Goal: Task Accomplishment & Management: Complete application form

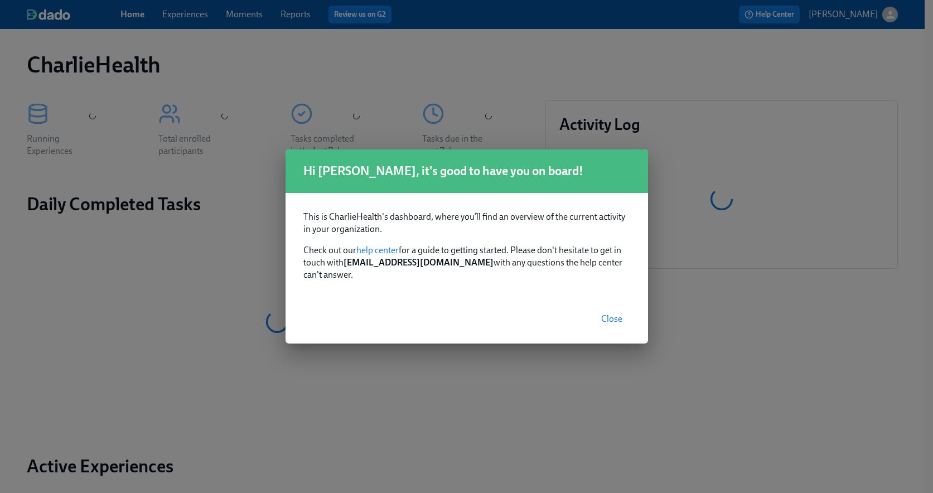
click at [616, 314] on span "Close" at bounding box center [611, 319] width 21 height 11
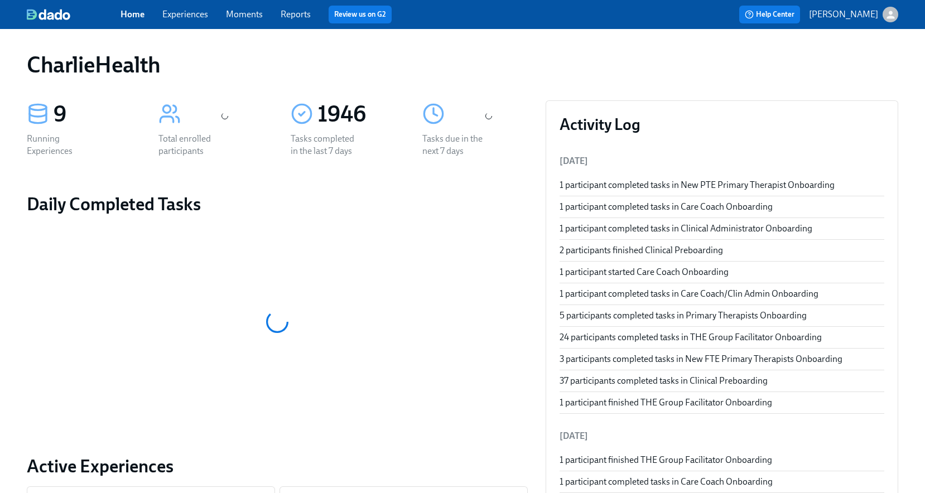
click at [186, 15] on link "Experiences" at bounding box center [185, 14] width 46 height 11
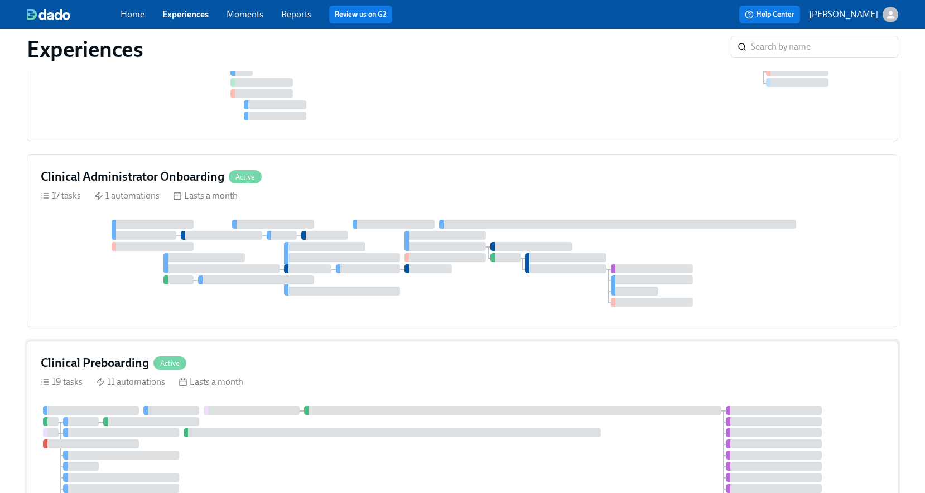
scroll to position [598, 0]
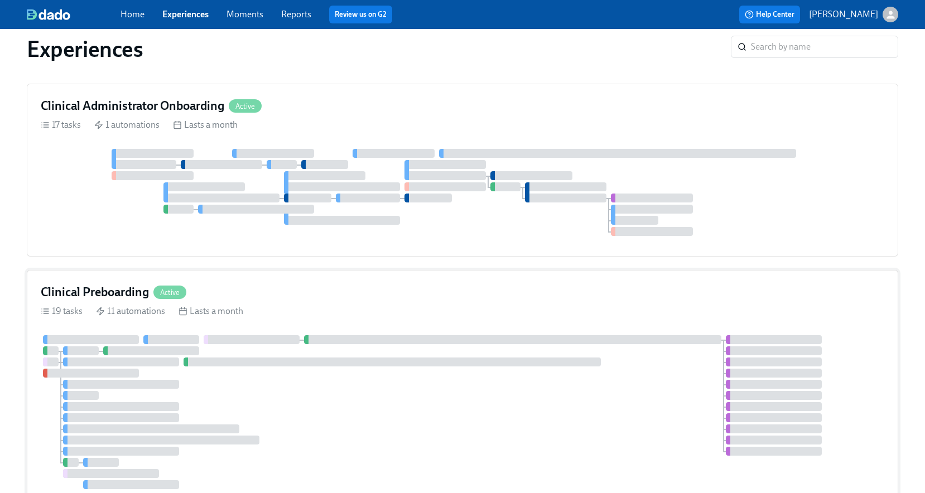
click at [406, 325] on div "Clinical Preboarding Active 19 tasks 11 automations Lasts a month" at bounding box center [462, 390] width 871 height 240
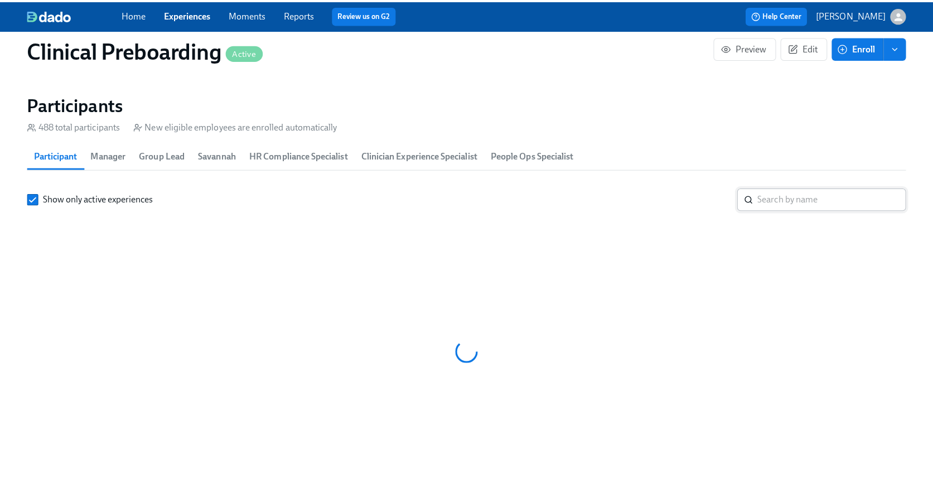
scroll to position [1157, 0]
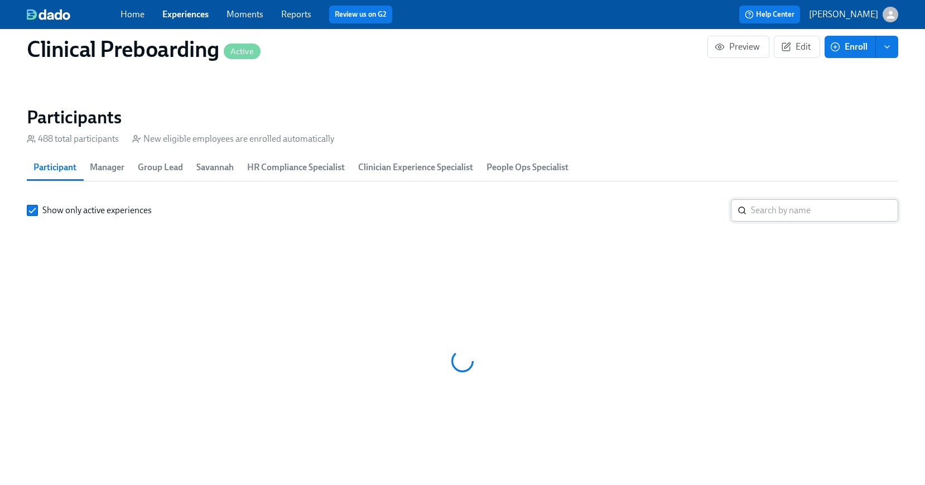
click at [763, 216] on input "search" at bounding box center [824, 210] width 147 height 22
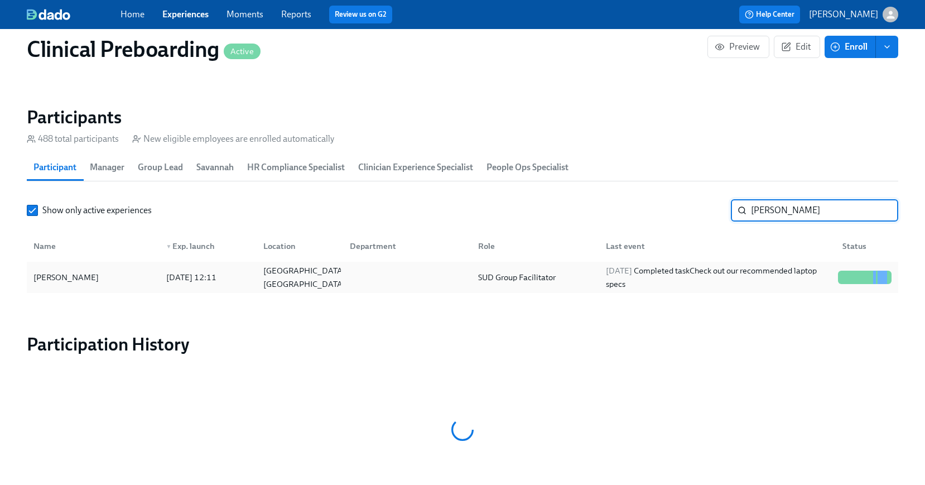
type input "[PERSON_NAME]"
click at [94, 269] on div "[PERSON_NAME]" at bounding box center [93, 277] width 128 height 22
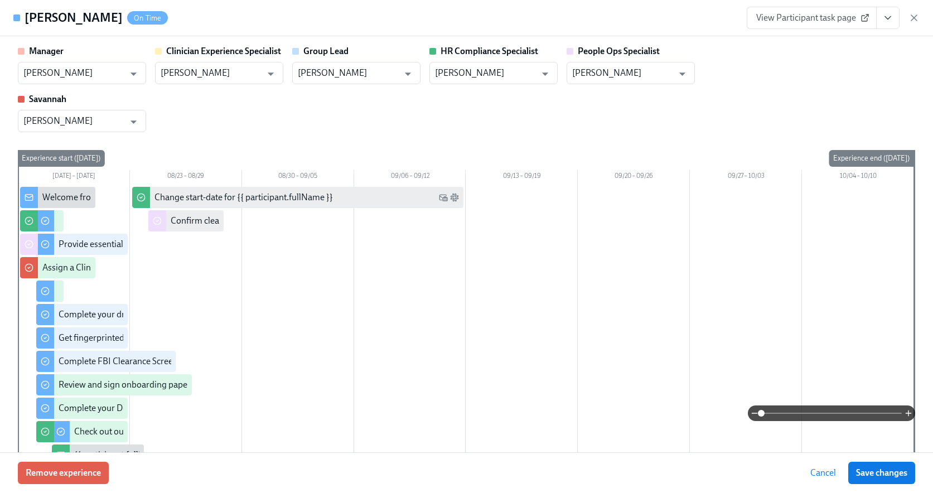
click at [891, 21] on icon "View task page" at bounding box center [888, 17] width 11 height 11
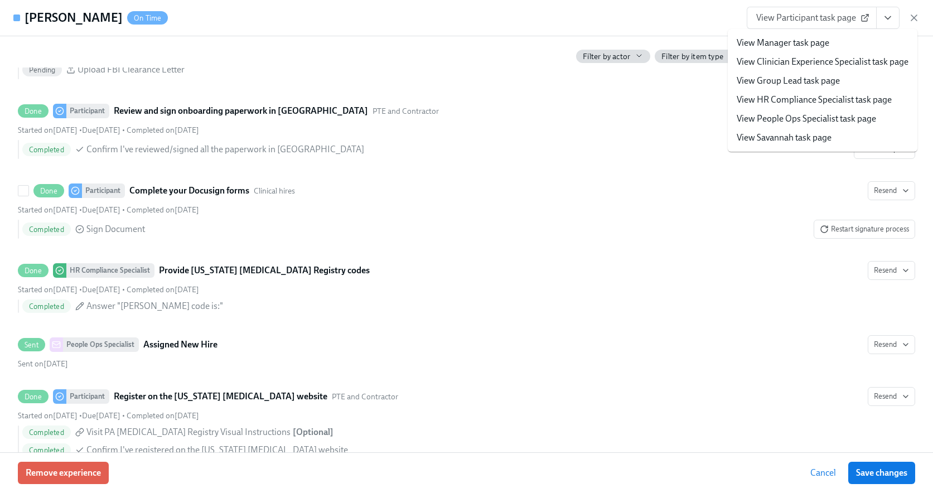
scroll to position [1836, 0]
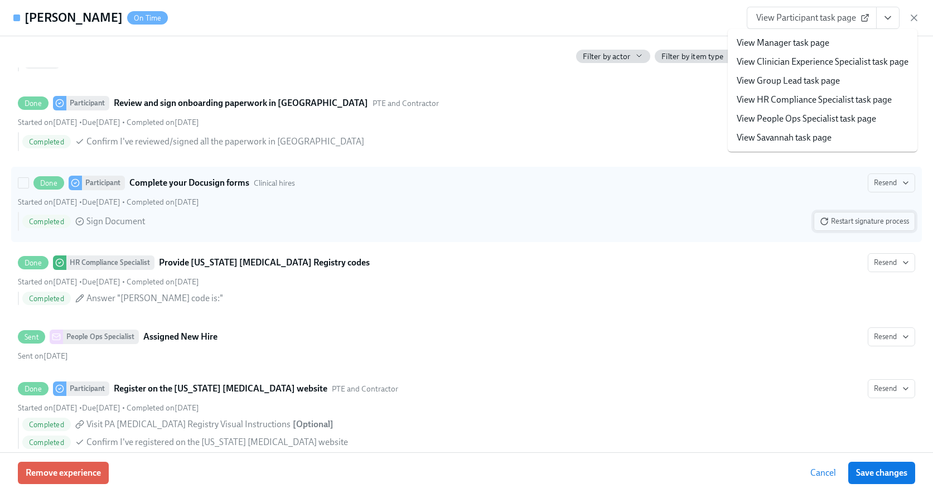
click at [874, 223] on span "Restart signature process" at bounding box center [864, 221] width 89 height 11
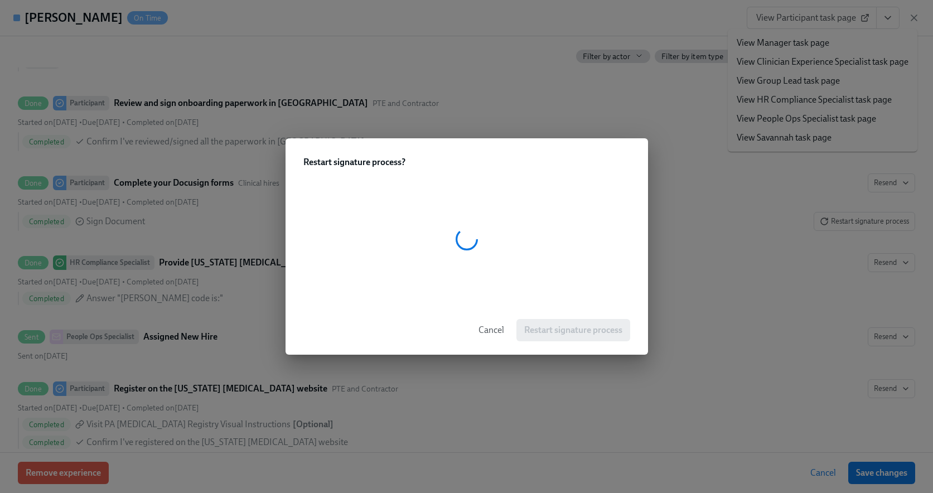
scroll to position [0, 15339]
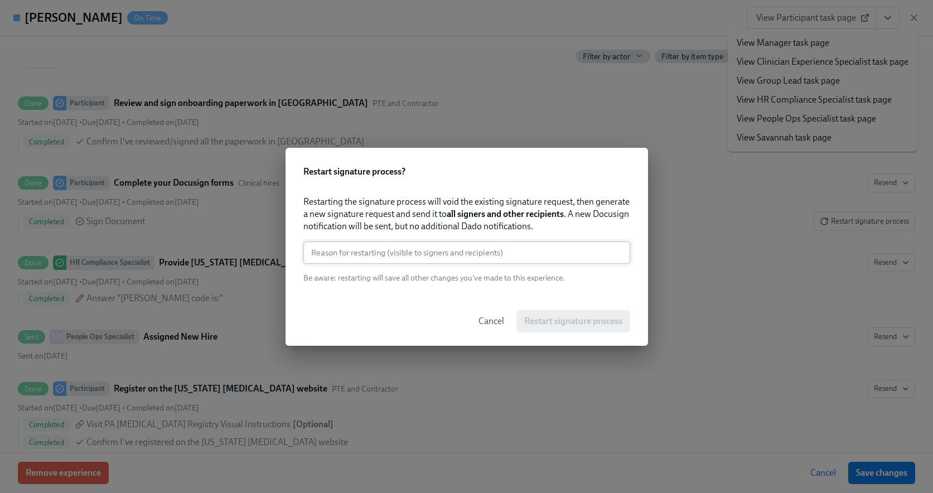
click at [508, 248] on input "text" at bounding box center [467, 253] width 327 height 22
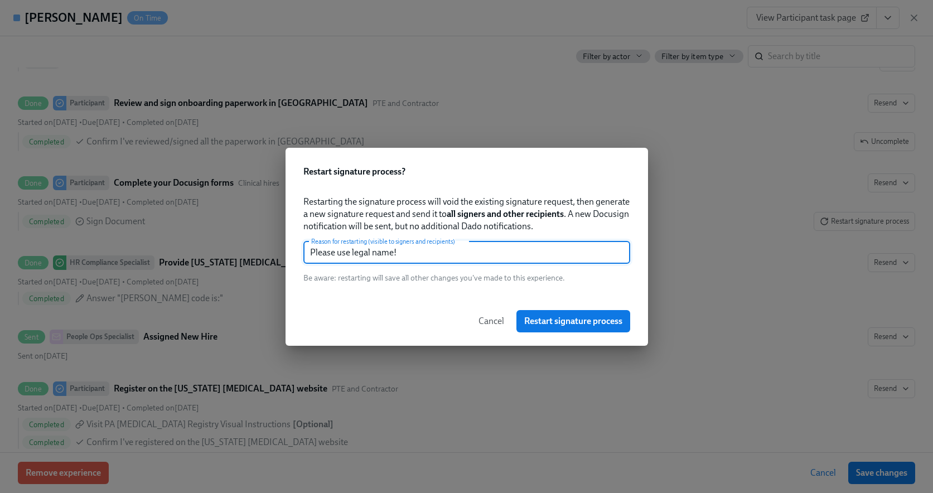
click at [393, 254] on input "Please use legal name!" at bounding box center [467, 253] width 327 height 22
click at [404, 253] on input "Please use legal name!" at bounding box center [467, 253] width 327 height 22
click at [373, 252] on input "Please use legal name!" at bounding box center [467, 253] width 327 height 22
click at [445, 259] on input "Please use legal first name!" at bounding box center [467, 253] width 327 height 22
type input "Please use legal first name."
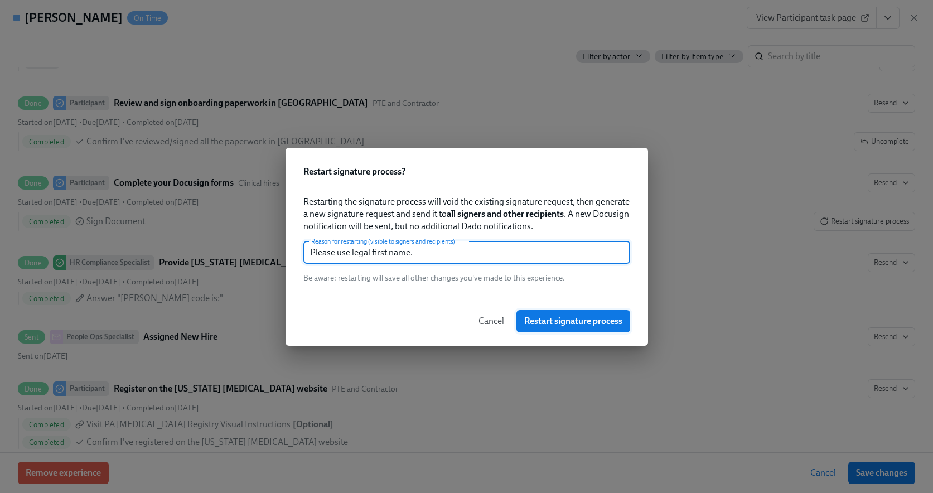
click at [578, 316] on span "Restart signature process" at bounding box center [573, 321] width 98 height 11
